Goal: Navigation & Orientation: Find specific page/section

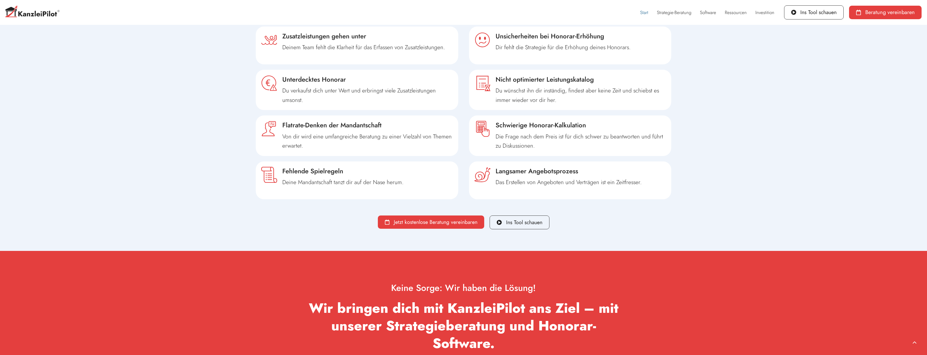
scroll to position [217, 0]
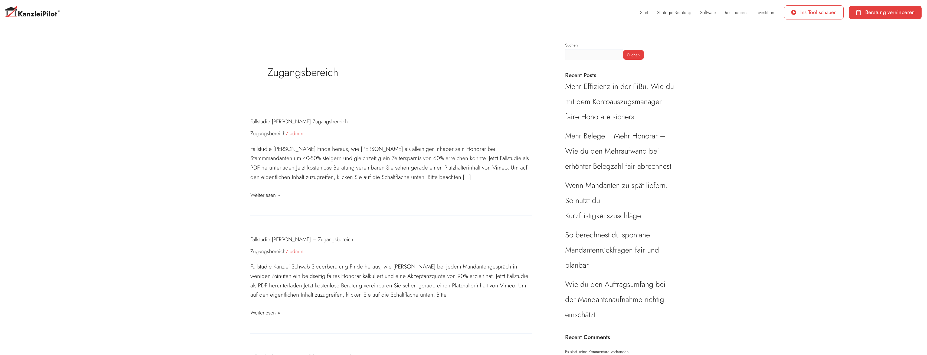
click at [804, 14] on span "Ins Tool schauen" at bounding box center [818, 12] width 36 height 5
click at [813, 11] on span "Ins Tool schauen" at bounding box center [818, 12] width 36 height 5
